Goal: Task Accomplishment & Management: Use online tool/utility

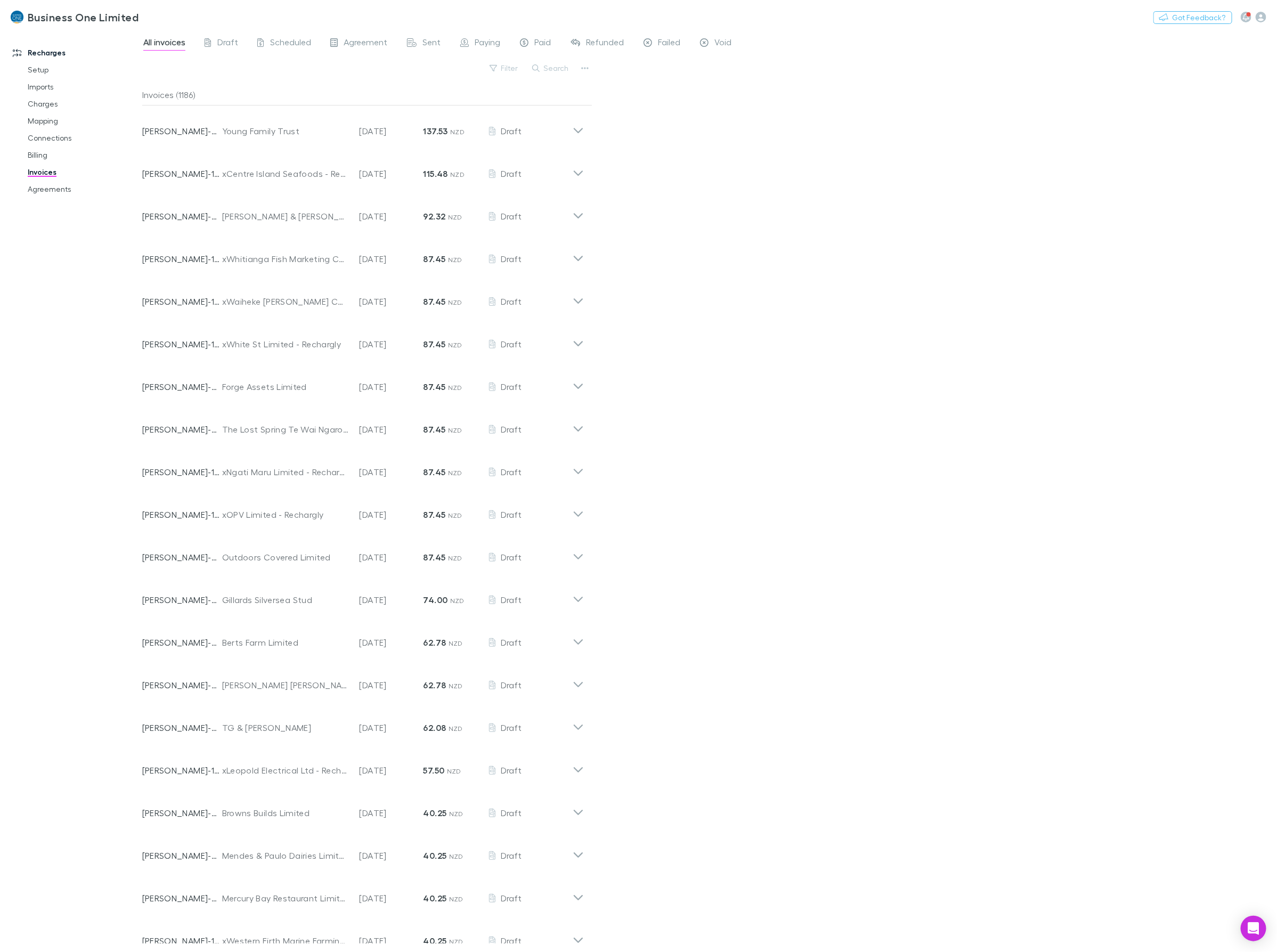
click at [774, 365] on div "All invoices Draft Scheduled Agreement Sent Paying Paid Refunded Failed Void Fi…" at bounding box center [709, 491] width 1135 height 922
click at [1217, 17] on icon "button" at bounding box center [1246, 17] width 6 height 8
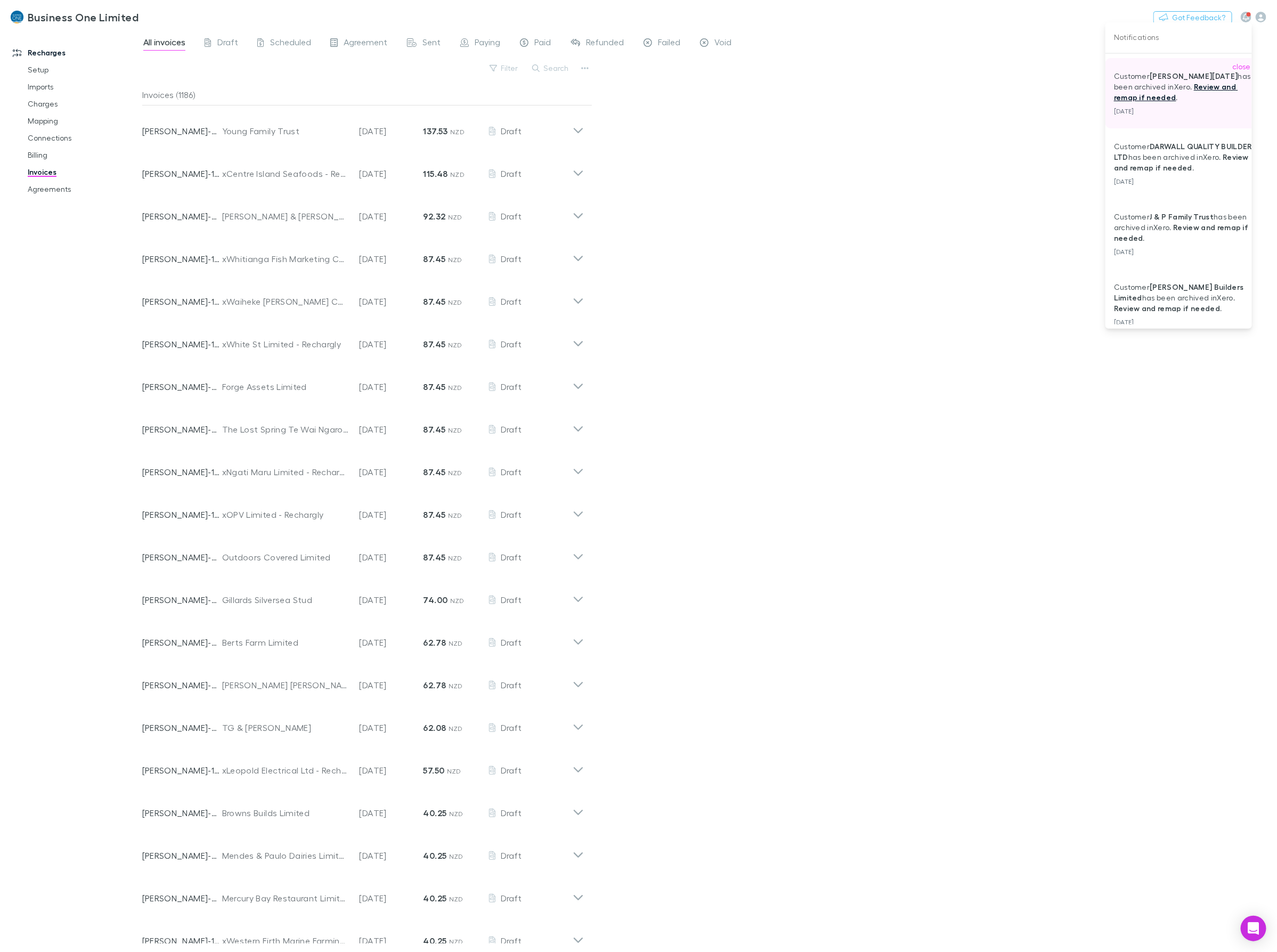
click at [1160, 94] on link "Review and remap if needed" at bounding box center [1176, 92] width 124 height 20
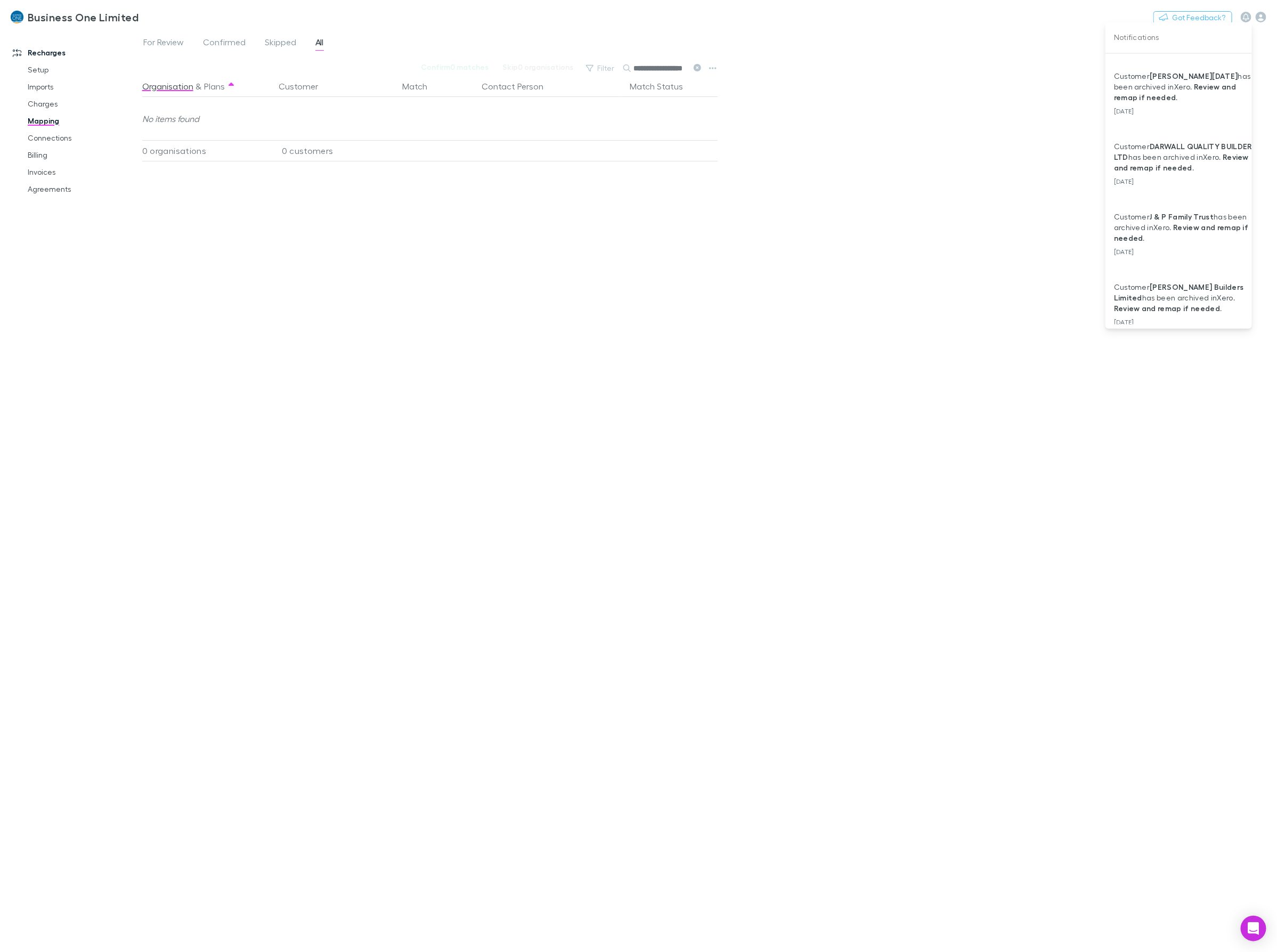
click at [597, 275] on div at bounding box center [638, 476] width 1277 height 952
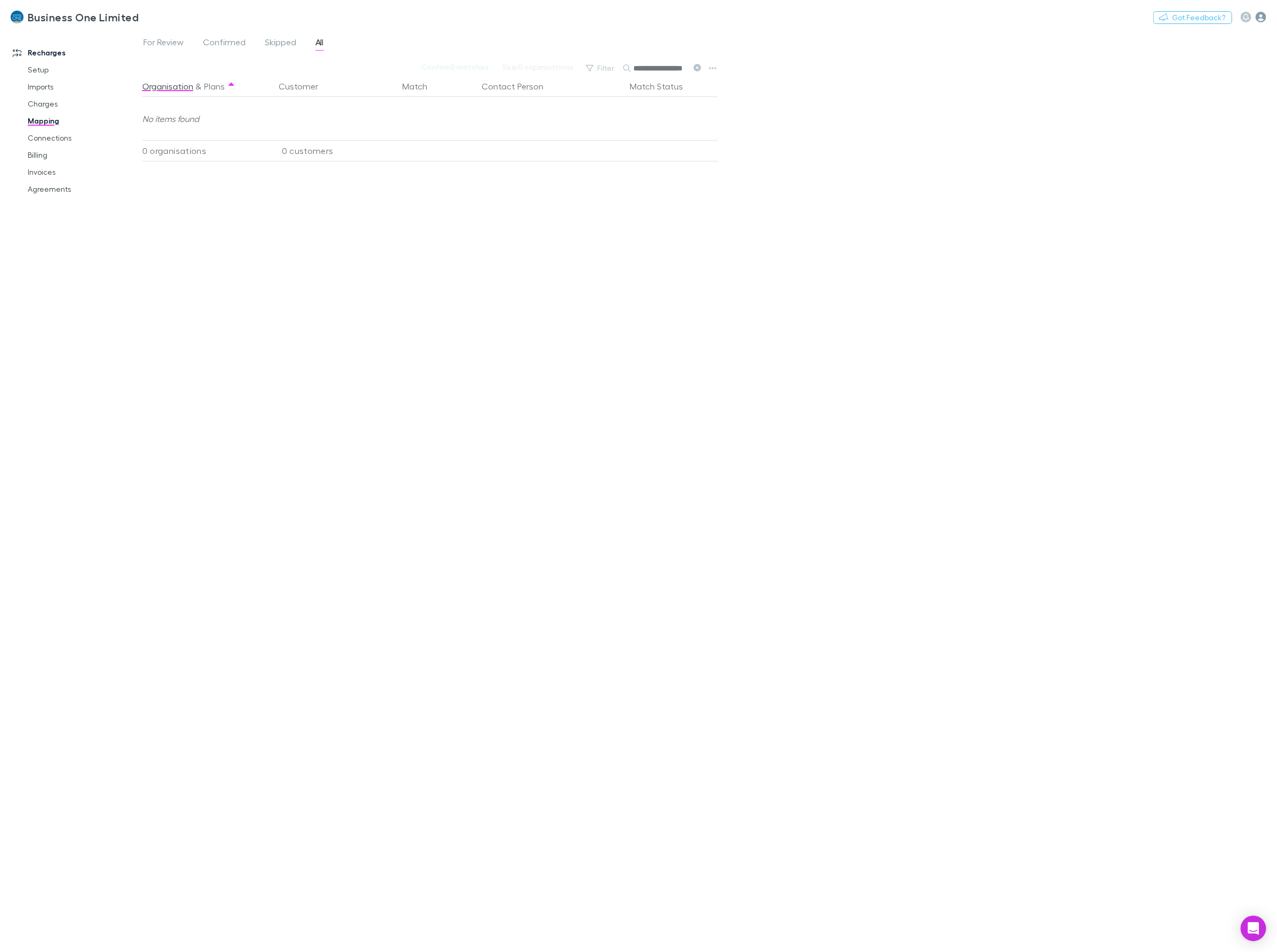
click at [1217, 15] on icon "button" at bounding box center [1261, 17] width 10 height 10
click at [1217, 16] on div at bounding box center [638, 476] width 1277 height 952
click at [1217, 20] on icon "button" at bounding box center [1246, 17] width 6 height 8
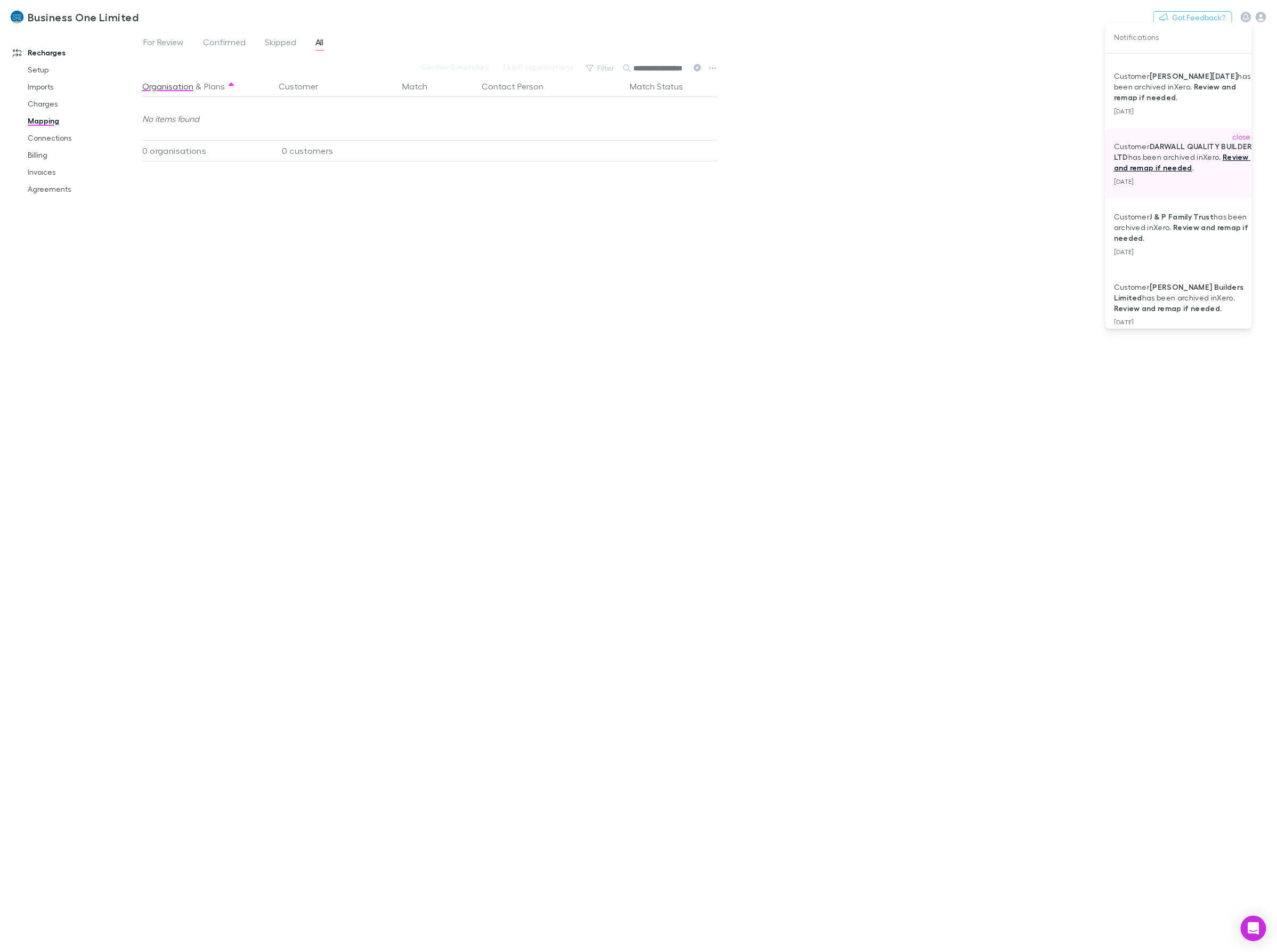
click at [1210, 169] on link "Review and remap if needed" at bounding box center [1182, 162] width 137 height 20
